Goal: Use online tool/utility: Utilize a website feature to perform a specific function

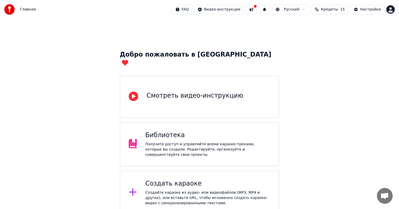
click at [203, 179] on div "Создать караоке" at bounding box center [207, 183] width 125 height 8
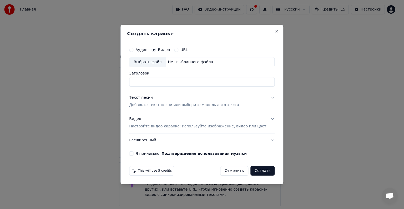
click at [161, 62] on div "Выбрать файл" at bounding box center [147, 61] width 36 height 9
drag, startPoint x: 191, startPoint y: 83, endPoint x: 125, endPoint y: 84, distance: 66.3
click at [125, 84] on body "Главная FAQ Видео-инструкции Русский Кредиты 15 Настройки Добро пожаловать в Yo…" at bounding box center [199, 129] width 399 height 258
type input "*"
type input "*******"
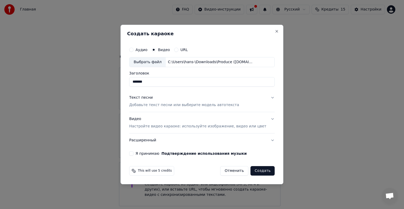
click at [133, 153] on button "Я принимаю Подтверждение использования музыки" at bounding box center [131, 153] width 4 height 4
click at [257, 171] on button "Создать" at bounding box center [262, 170] width 24 height 9
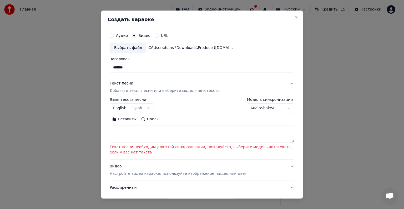
click at [148, 120] on button "Поиск" at bounding box center [150, 119] width 23 height 8
click at [131, 107] on button "English English" at bounding box center [132, 107] width 44 height 9
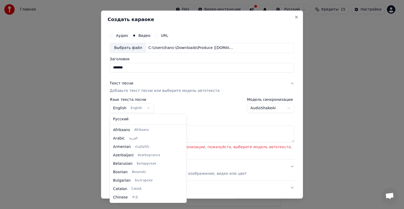
scroll to position [42, 0]
select select "**"
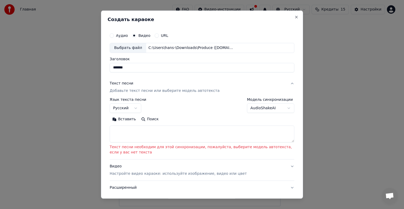
click at [137, 130] on textarea at bounding box center [202, 133] width 185 height 17
paste textarea "**********"
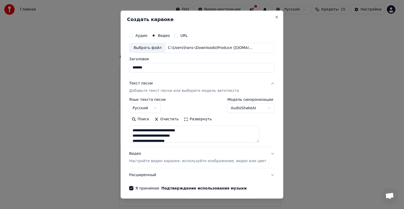
scroll to position [75, 0]
type textarea "**********"
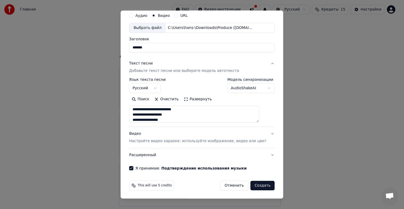
click at [233, 142] on p "Настройте видео караоке: используйте изображение, видео или цвет" at bounding box center [197, 140] width 137 height 5
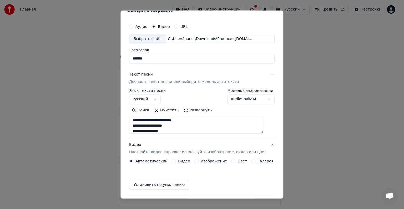
scroll to position [6, 0]
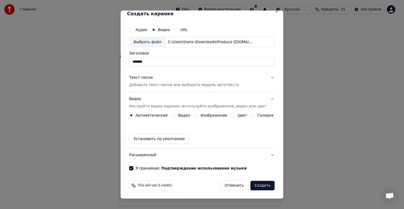
click at [180, 114] on label "Видео" at bounding box center [184, 115] width 12 height 4
click at [176, 114] on button "Видео" at bounding box center [174, 115] width 4 height 4
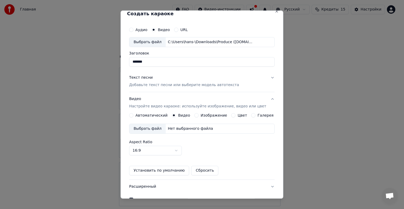
click at [145, 129] on div "Выбрать файл" at bounding box center [147, 128] width 36 height 9
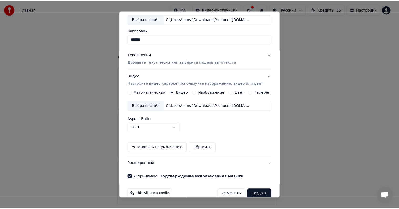
scroll to position [37, 0]
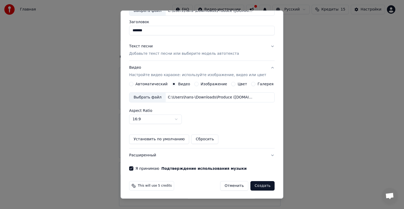
click at [253, 185] on button "Создать" at bounding box center [262, 185] width 24 height 9
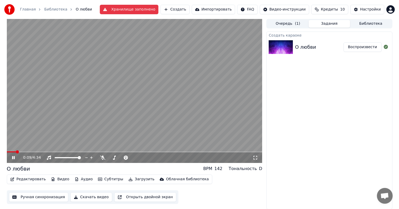
click at [36, 153] on div "0:09 / 4:34" at bounding box center [135, 157] width 256 height 11
click at [36, 150] on span at bounding box center [35, 151] width 3 height 3
click at [103, 156] on icon at bounding box center [102, 157] width 5 height 4
click at [103, 156] on icon at bounding box center [103, 157] width 3 height 4
click at [103, 156] on icon at bounding box center [102, 157] width 5 height 4
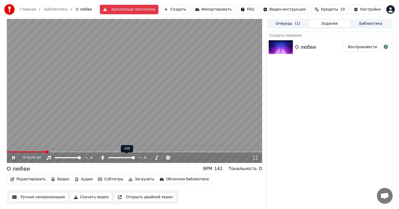
click at [103, 156] on icon at bounding box center [103, 157] width 3 height 4
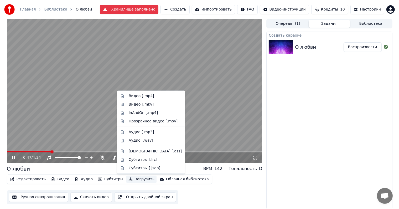
click at [128, 178] on button "Загрузить" at bounding box center [141, 178] width 30 height 7
click at [138, 94] on div "Видео [.mp4]" at bounding box center [142, 95] width 26 height 5
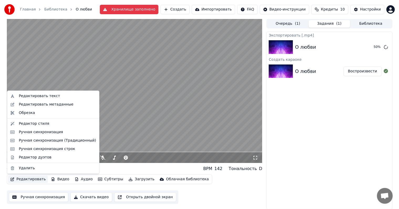
click at [21, 180] on button "Редактировать" at bounding box center [28, 178] width 40 height 7
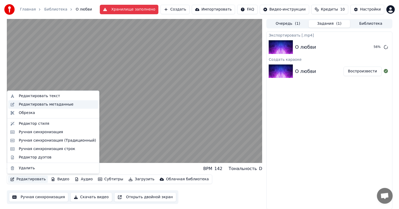
click at [34, 105] on div "Редактировать метаданные" at bounding box center [46, 104] width 55 height 5
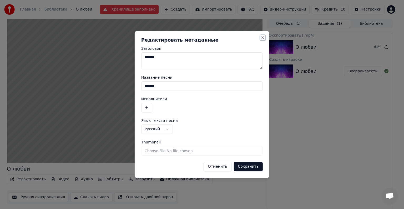
click at [261, 38] on button "Close" at bounding box center [263, 38] width 4 height 4
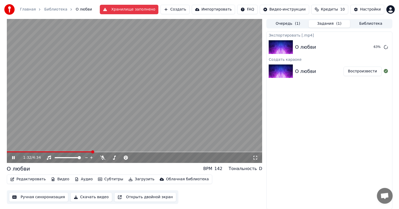
click at [32, 180] on button "Редактировать" at bounding box center [28, 178] width 40 height 7
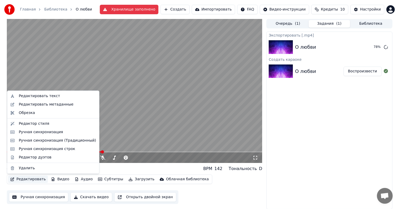
click at [170, 94] on video at bounding box center [135, 91] width 256 height 144
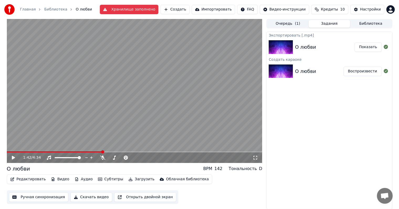
click at [368, 47] on button "Показать" at bounding box center [368, 46] width 27 height 9
